Goal: Task Accomplishment & Management: Manage account settings

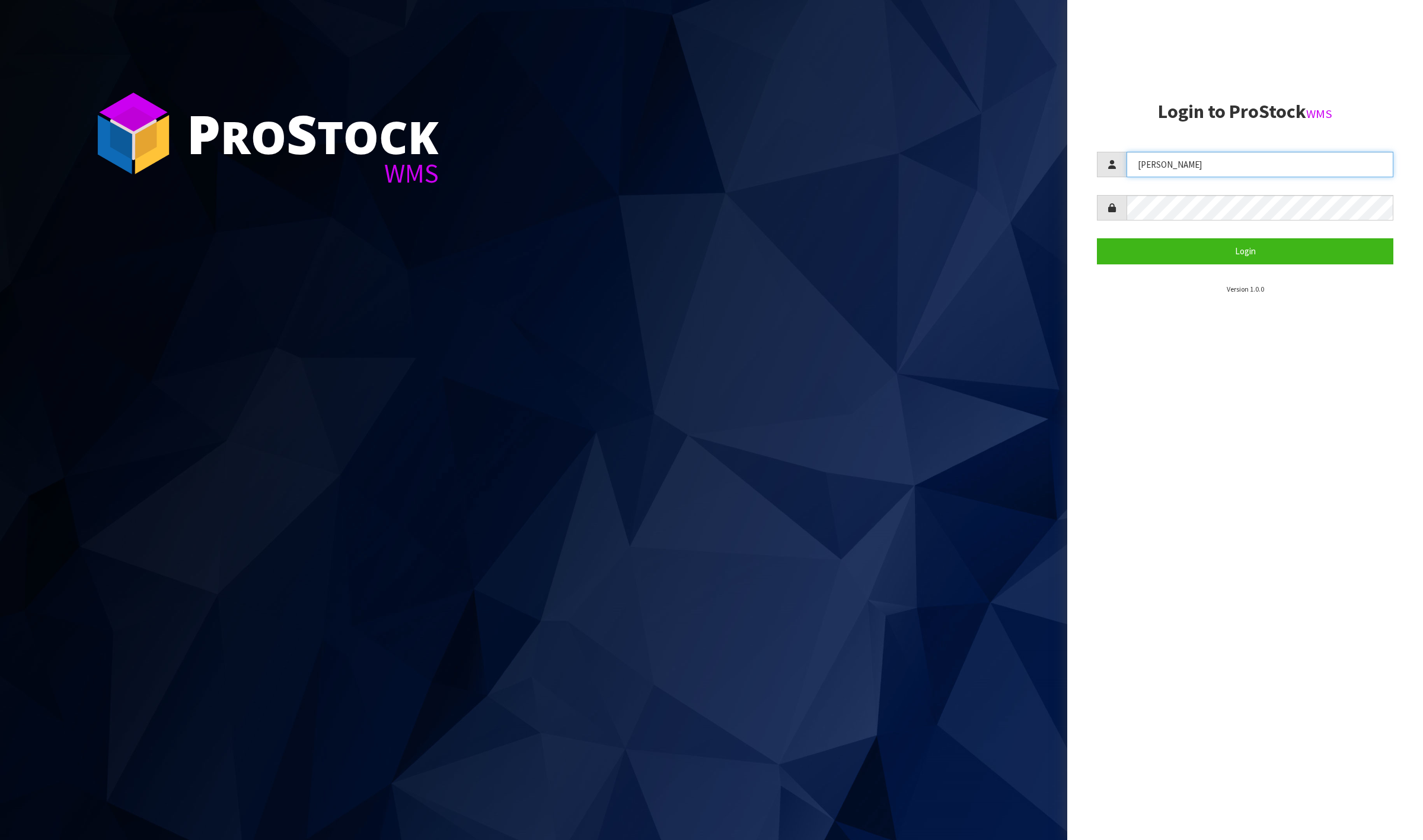
drag, startPoint x: 1201, startPoint y: 165, endPoint x: 686, endPoint y: 214, distance: 517.3
click at [650, 214] on div "P ro S tock WMS Login to ProStock WMS Raj Login Version 1.0.0" at bounding box center [712, 420] width 1423 height 840
click at [992, 194] on div "P ro S tock WMS Login to ProStock WMS MEENA Login Version 1.0.0" at bounding box center [712, 420] width 1423 height 840
drag, startPoint x: 1224, startPoint y: 158, endPoint x: 994, endPoint y: 184, distance: 231.5
click at [990, 184] on div "P ro S tock WMS Login to ProStock WMS MEENA Login Version 1.0.0" at bounding box center [712, 420] width 1423 height 840
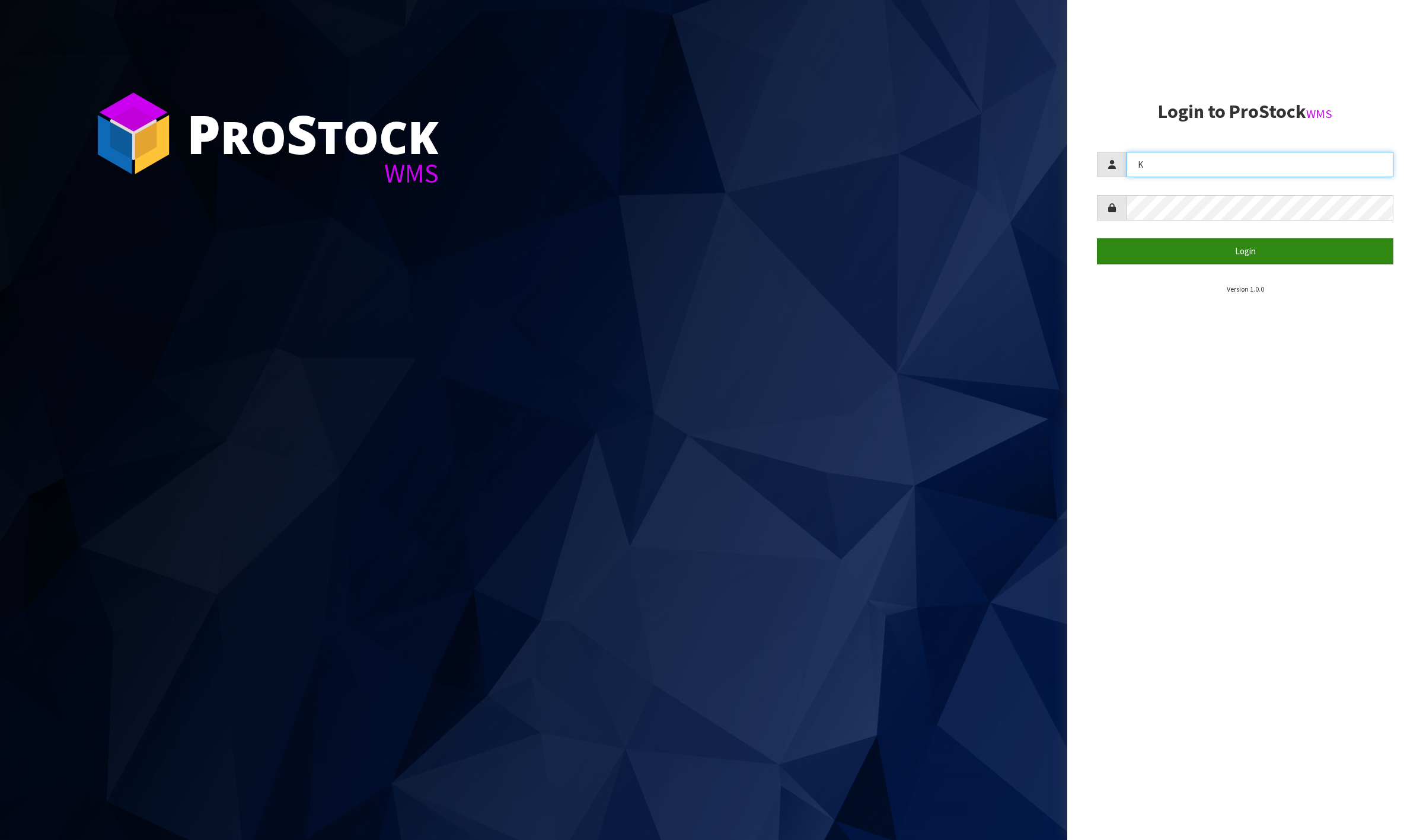
type input "[PERSON_NAME]"
click at [1219, 247] on button "Login" at bounding box center [1245, 250] width 296 height 26
